Goal: Navigation & Orientation: Find specific page/section

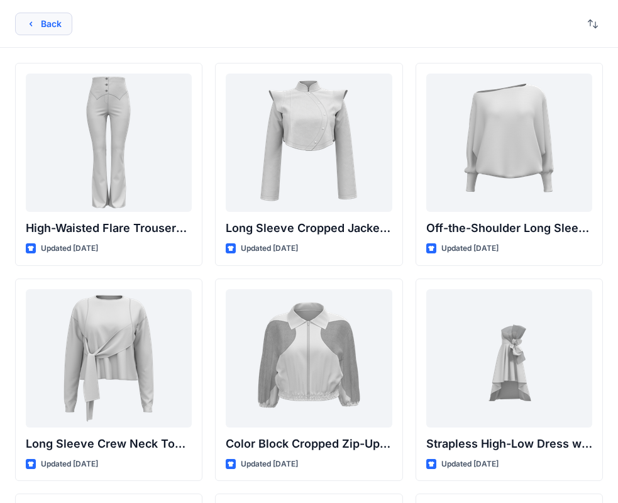
click at [68, 28] on button "Back" at bounding box center [43, 24] width 57 height 23
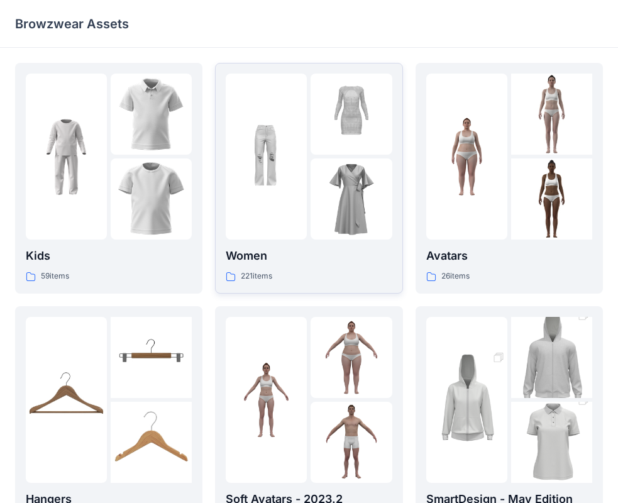
click at [283, 200] on div at bounding box center [266, 157] width 81 height 166
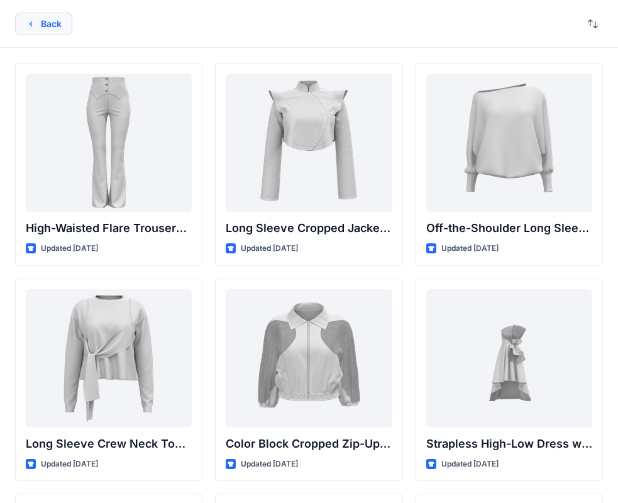
click at [67, 19] on button "Back" at bounding box center [43, 24] width 57 height 23
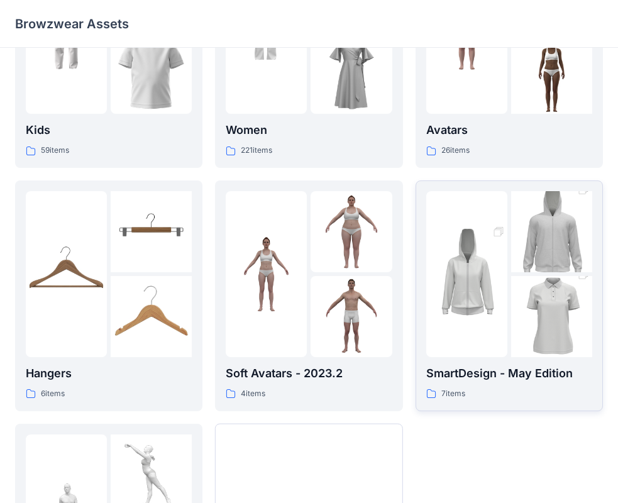
scroll to position [312, 0]
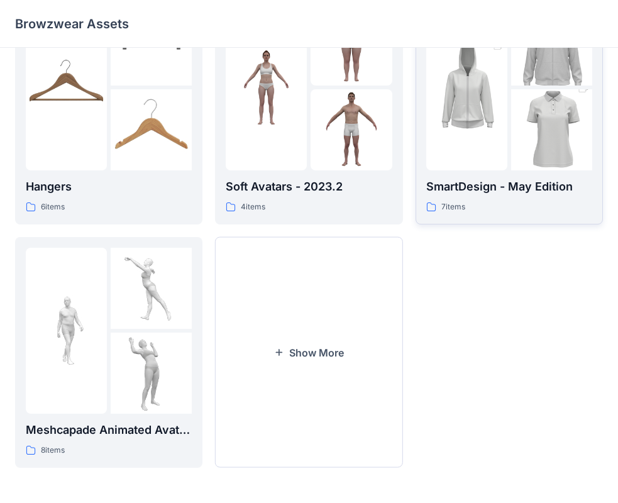
click at [478, 144] on img at bounding box center [466, 87] width 81 height 122
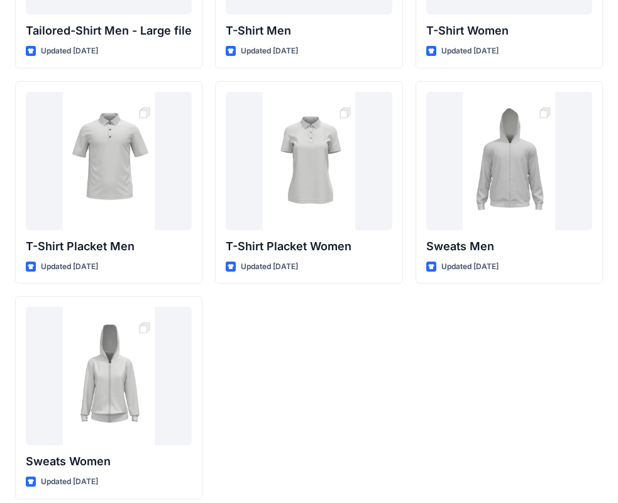
scroll to position [209, 0]
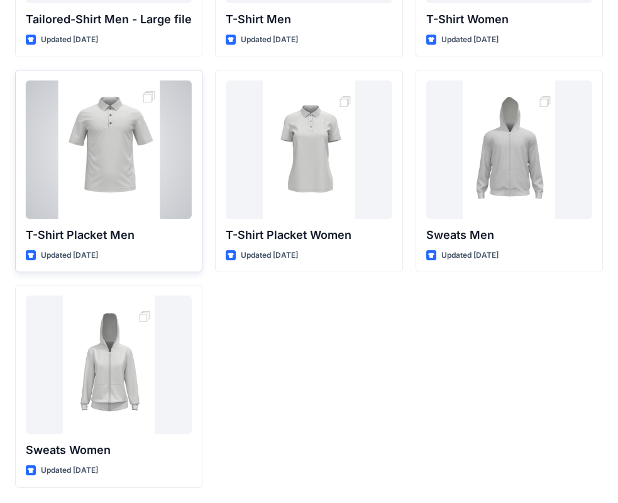
click at [92, 186] on div at bounding box center [109, 149] width 166 height 138
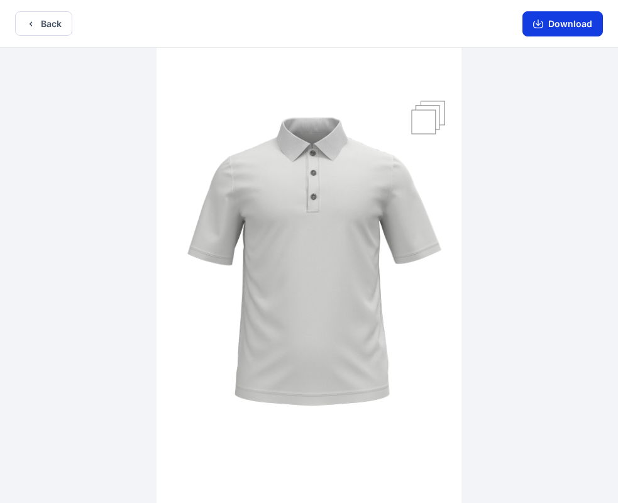
click at [555, 23] on button "Download" at bounding box center [562, 23] width 80 height 25
